Goal: Information Seeking & Learning: Learn about a topic

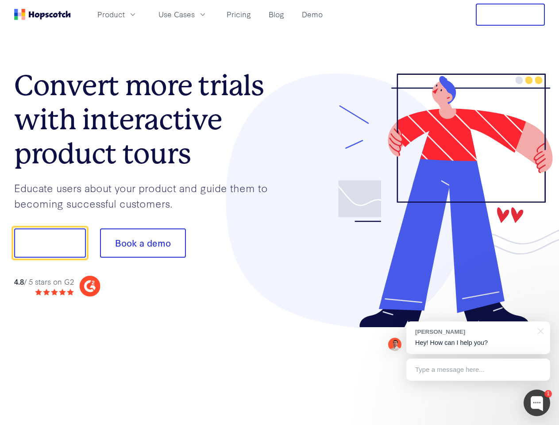
click at [280, 213] on div at bounding box center [413, 201] width 266 height 255
click at [125, 14] on span "Product" at bounding box center [110, 14] width 27 height 11
click at [195, 14] on span "Use Cases" at bounding box center [177, 14] width 36 height 11
click at [511, 15] on button "Free Trial" at bounding box center [510, 15] width 69 height 22
click at [50, 243] on button "Show me!" at bounding box center [50, 243] width 72 height 29
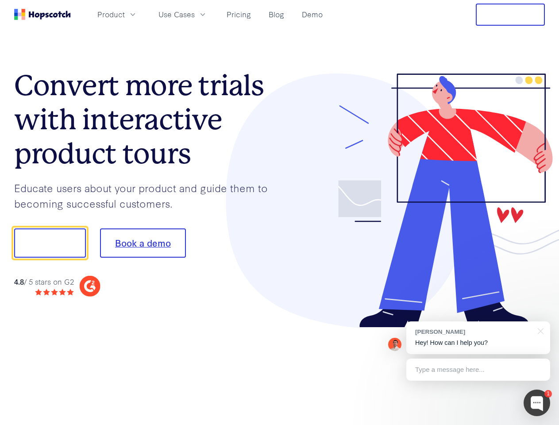
click at [143, 243] on button "Book a demo" at bounding box center [143, 243] width 86 height 29
click at [537, 403] on div at bounding box center [537, 403] width 27 height 27
click at [478, 338] on div "[PERSON_NAME] Hey! How can I help you?" at bounding box center [479, 338] width 144 height 33
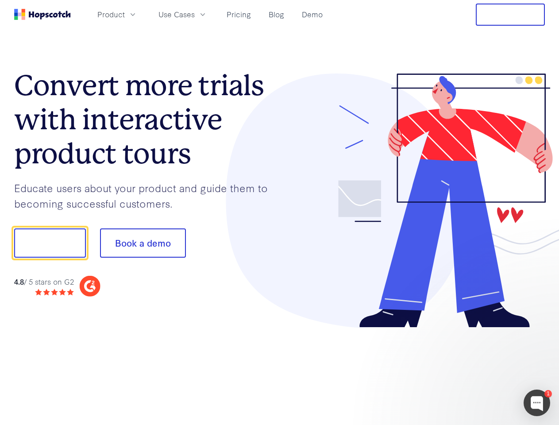
click at [539, 330] on div at bounding box center [467, 301] width 166 height 177
click at [478, 370] on div at bounding box center [467, 301] width 166 height 177
